Goal: Navigation & Orientation: Find specific page/section

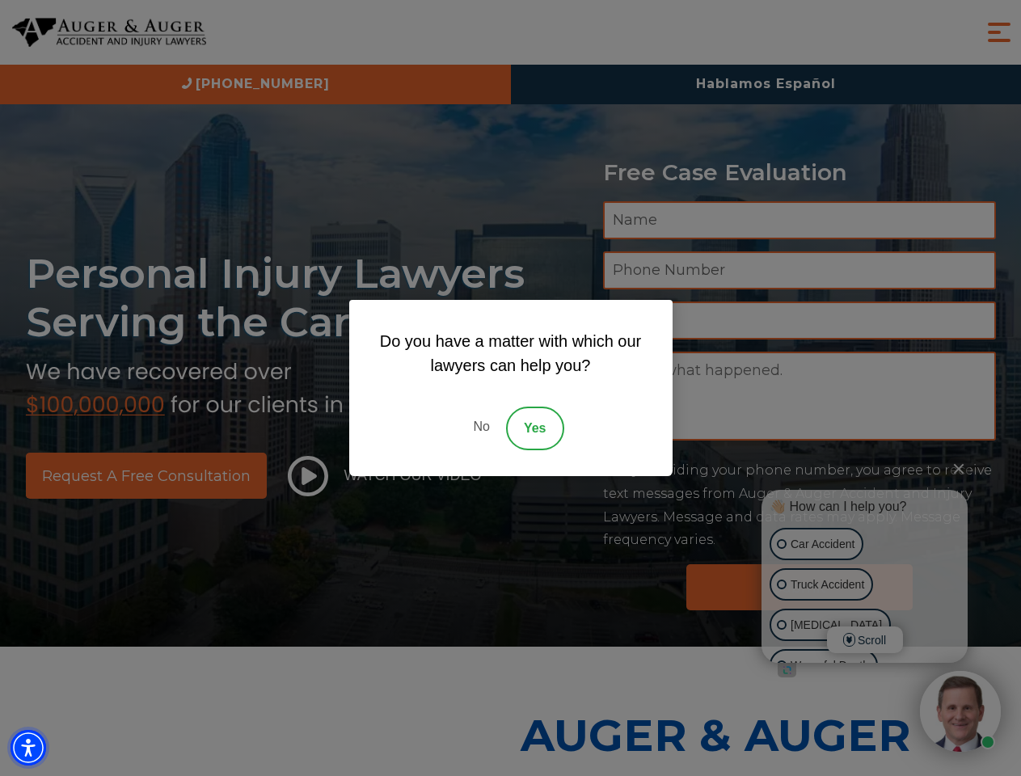
click at [28, 748] on img "Accessibility Menu" at bounding box center [29, 748] width 36 height 36
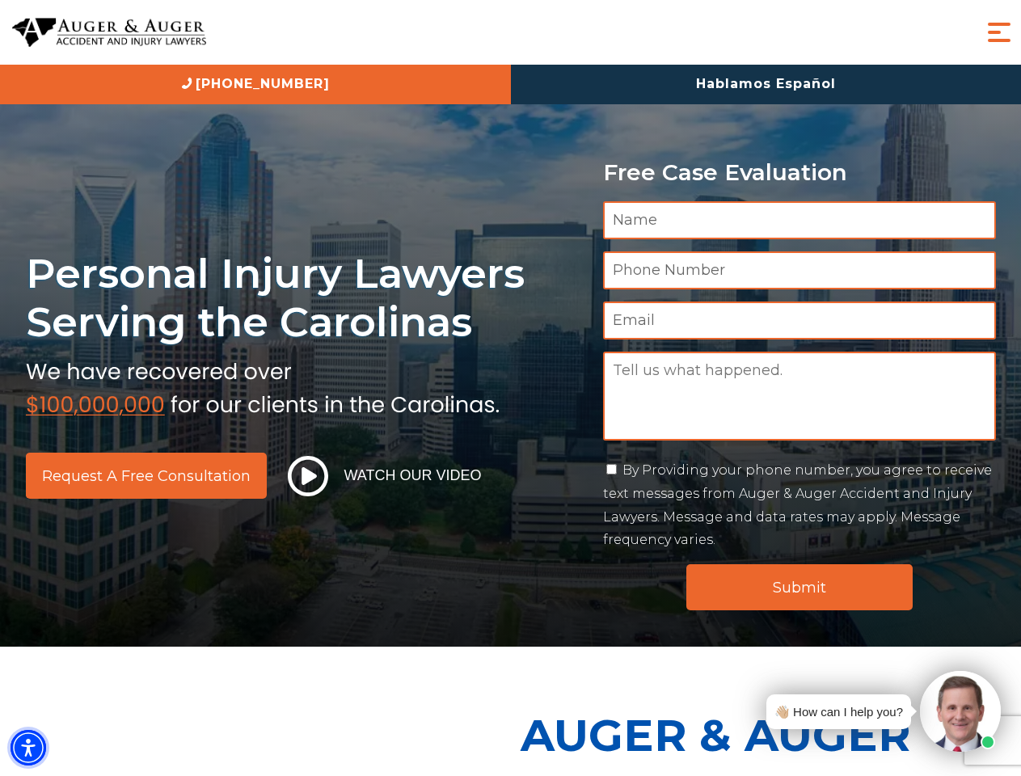
click at [28, 748] on img "Accessibility Menu" at bounding box center [29, 748] width 36 height 36
